Goal: Information Seeking & Learning: Learn about a topic

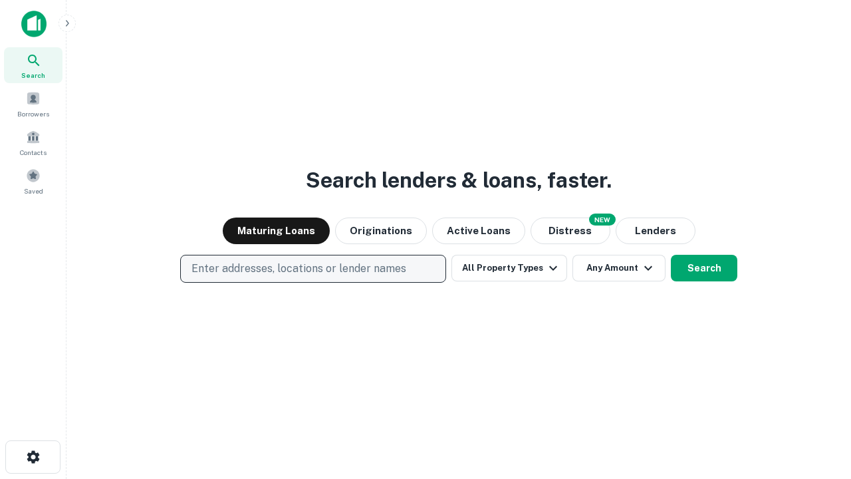
click at [312, 269] on p "Enter addresses, locations or lender names" at bounding box center [298, 269] width 215 height 16
type input "**********"
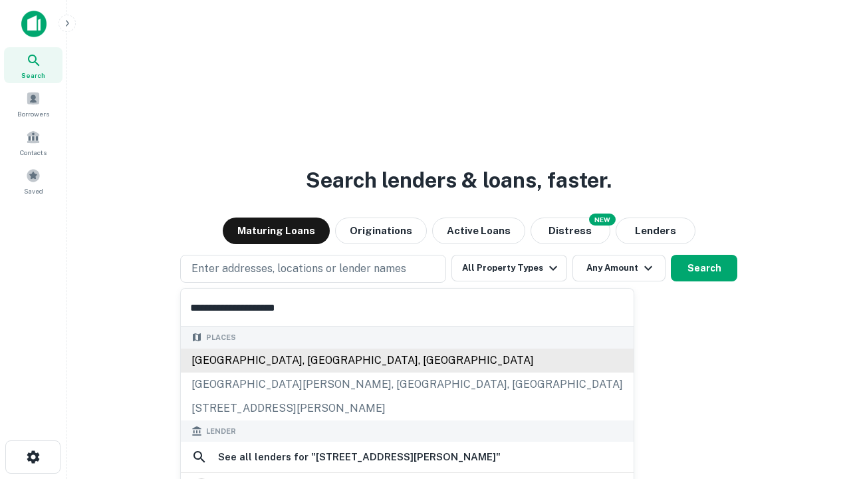
click at [313, 360] on div "Santa Monica, CA, USA" at bounding box center [407, 360] width 453 height 24
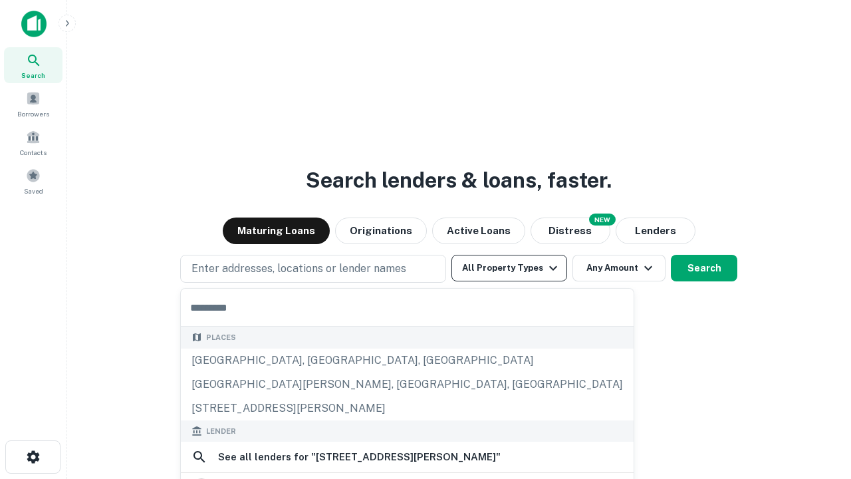
click at [509, 268] on button "All Property Types" at bounding box center [509, 268] width 116 height 27
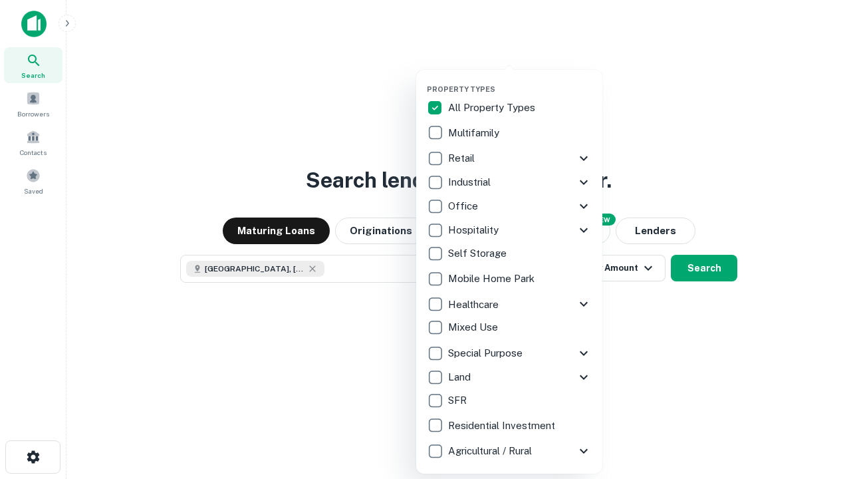
click at [520, 80] on button "button" at bounding box center [520, 80] width 186 height 1
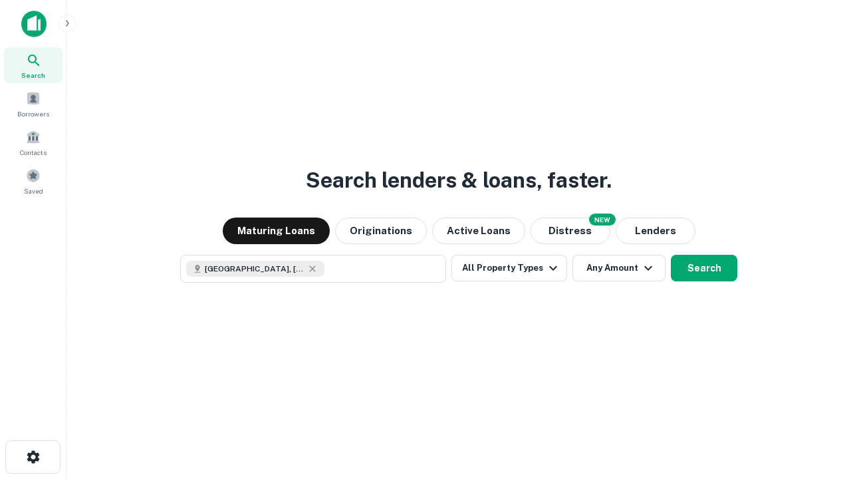
scroll to position [21, 0]
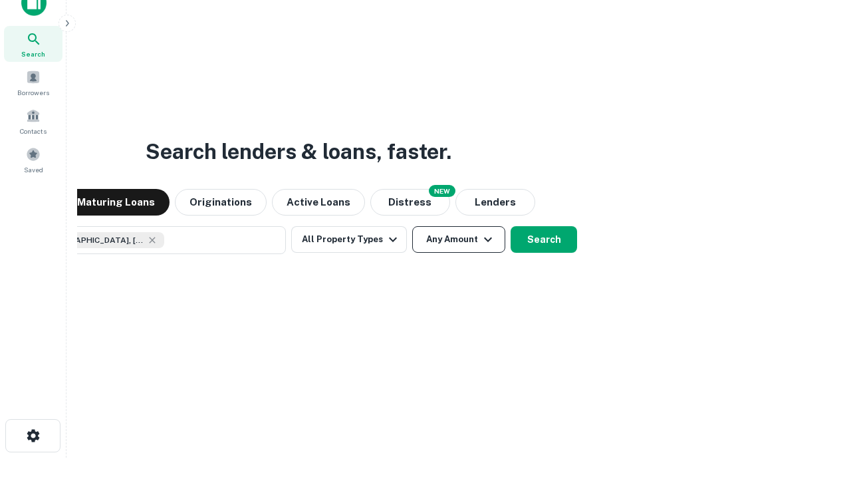
click at [412, 226] on button "Any Amount" at bounding box center [458, 239] width 93 height 27
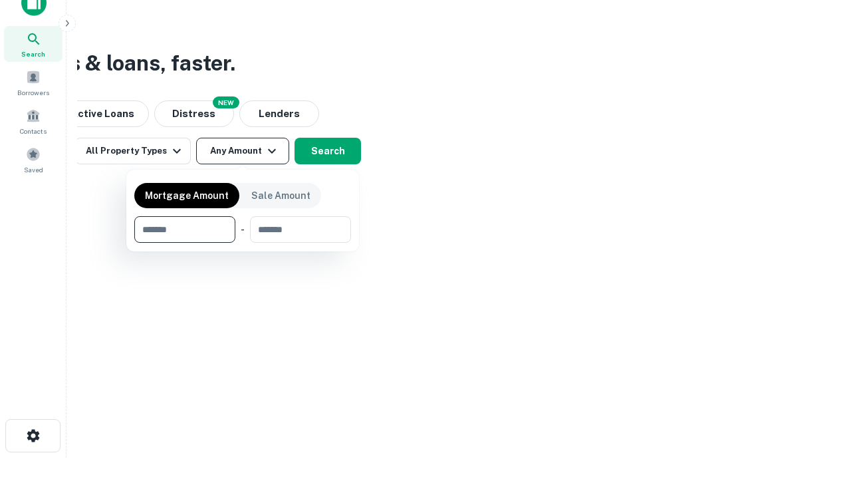
type input "*******"
click at [243, 243] on button "button" at bounding box center [242, 243] width 217 height 1
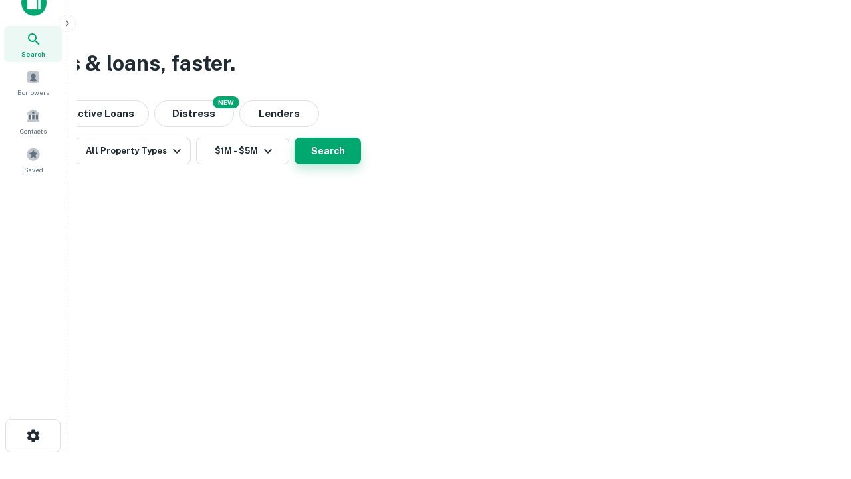
click at [361, 164] on button "Search" at bounding box center [327, 151] width 66 height 27
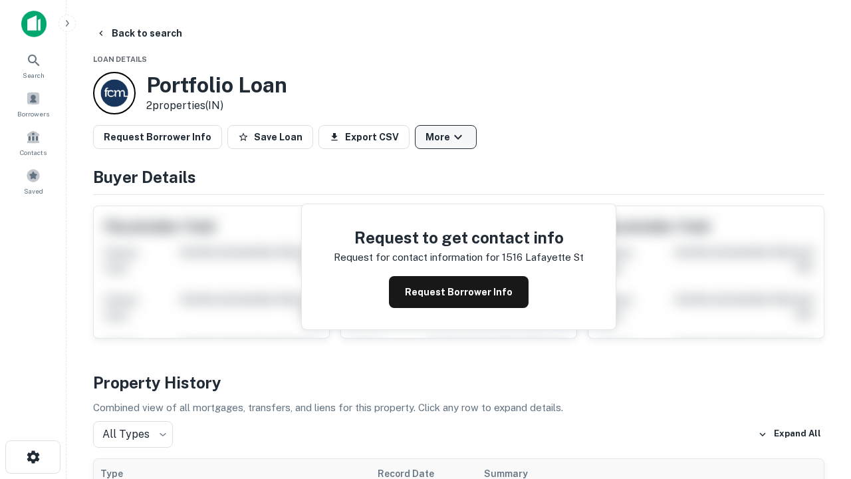
click at [445, 137] on button "More" at bounding box center [446, 137] width 62 height 24
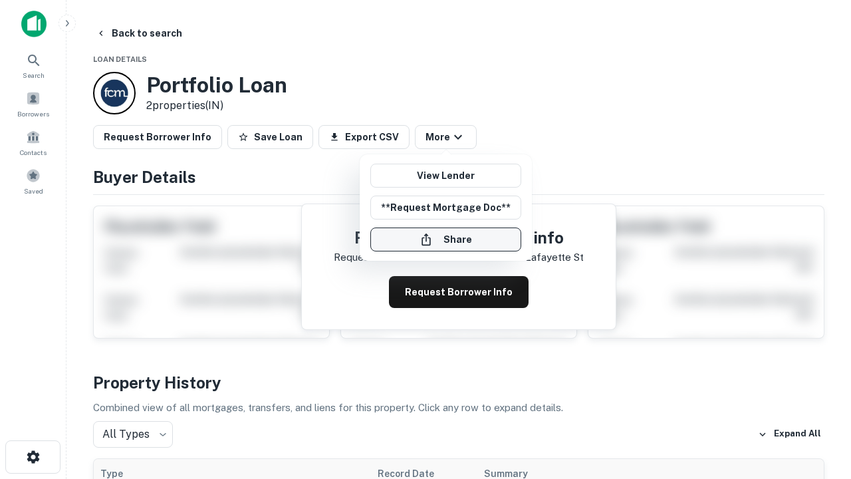
click at [445, 239] on button "Share" at bounding box center [445, 239] width 151 height 24
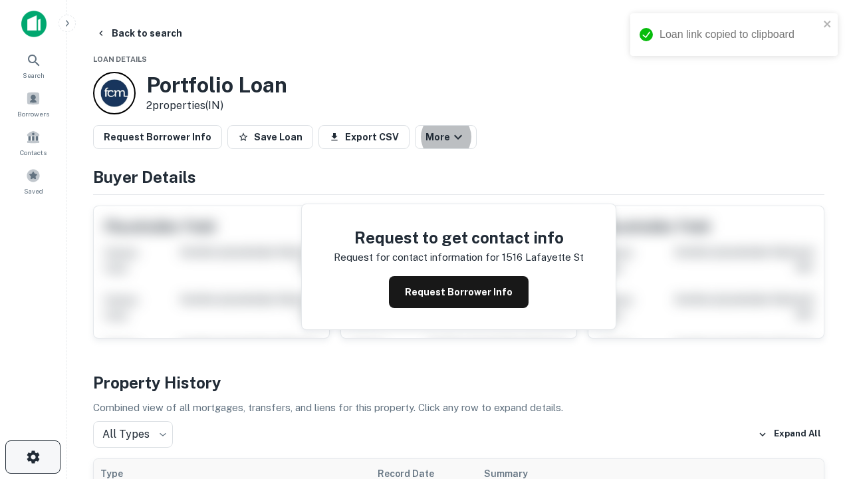
click at [33, 457] on icon "button" at bounding box center [33, 457] width 16 height 16
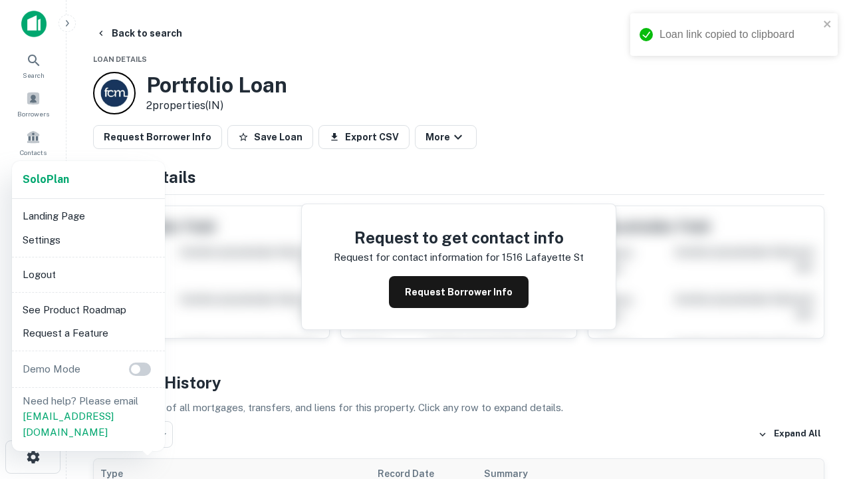
click at [88, 274] on li "Logout" at bounding box center [88, 275] width 142 height 24
